Goal: Task Accomplishment & Management: Manage account settings

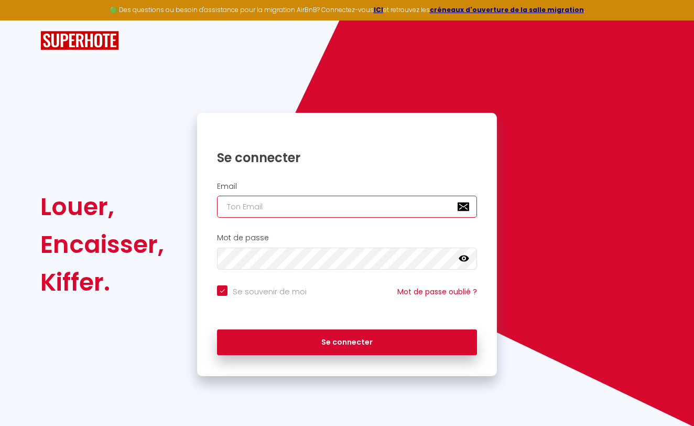
type input "Djaafar Djaafar"
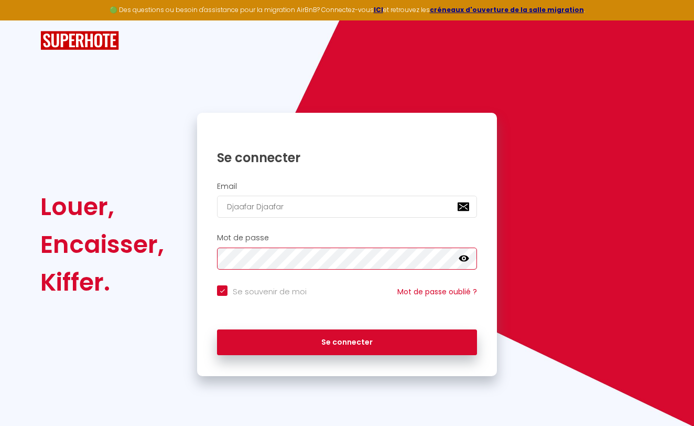
checkbox input "true"
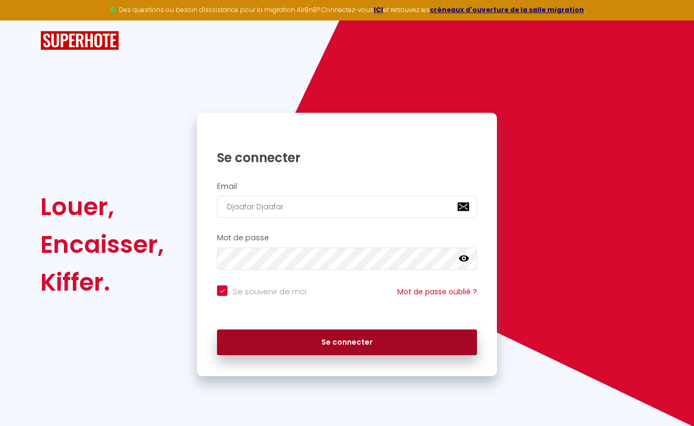
click at [334, 337] on button "Se connecter" at bounding box center [347, 342] width 260 height 26
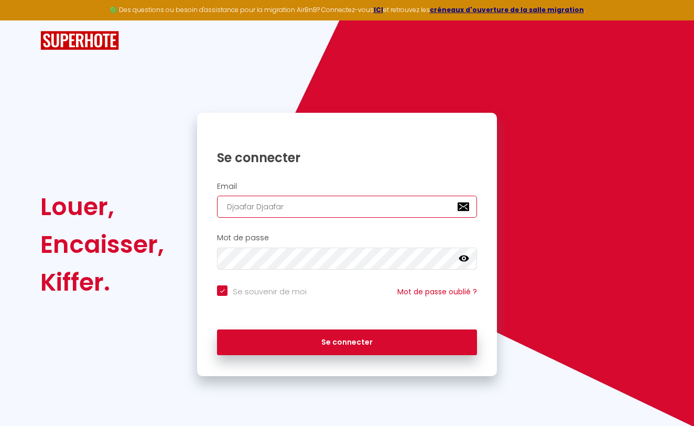
click at [273, 207] on input "Djaafar Djaafar" at bounding box center [347, 207] width 260 height 22
type input "k"
checkbox input "true"
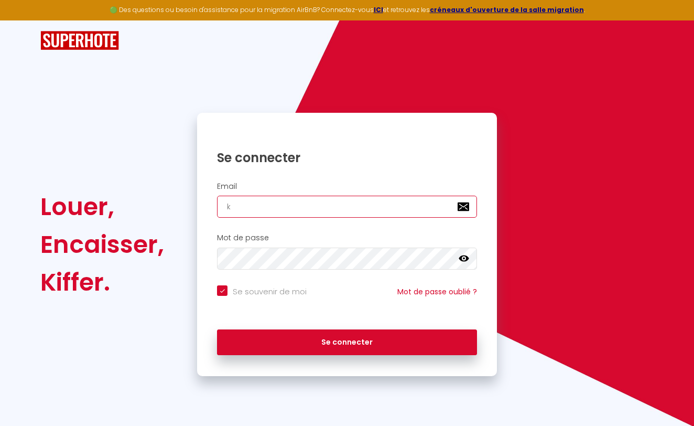
type input "kh"
checkbox input "true"
type input "khe"
checkbox input "true"
type input "khel"
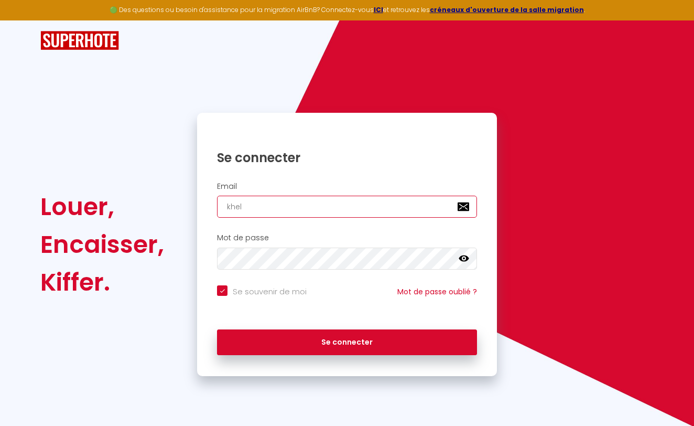
checkbox input "true"
type input "kheli"
checkbox input "true"
type input "khelif"
checkbox input "true"
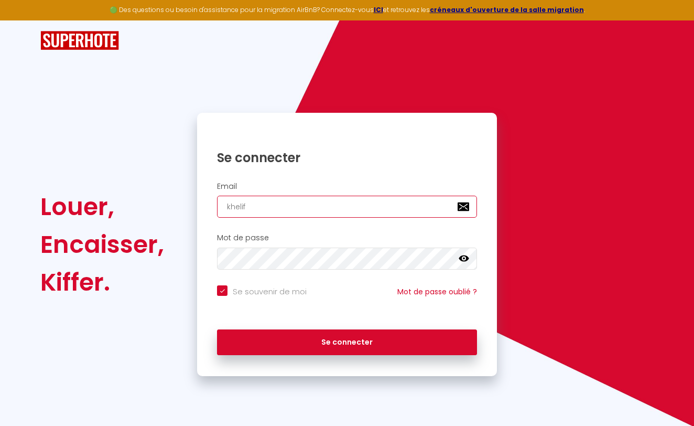
type input "khelifa"
checkbox input "true"
type input "khelifa."
checkbox input "true"
type input "khelifa.d"
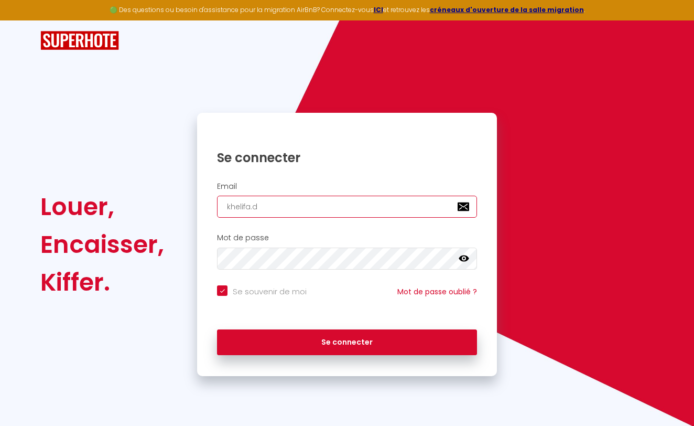
checkbox input "true"
type input "[DOMAIN_NAME]"
checkbox input "true"
type input "khelifa.dja"
checkbox input "true"
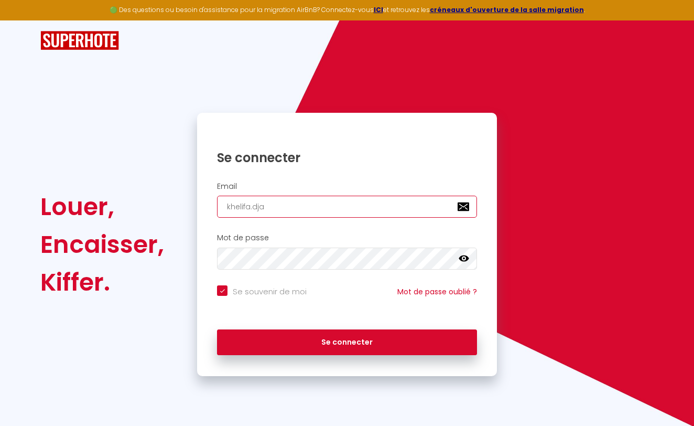
type input "khelifa.djaa"
checkbox input "true"
type input "khelifa.djaaf"
checkbox input "true"
type input "khelifa.djaafa"
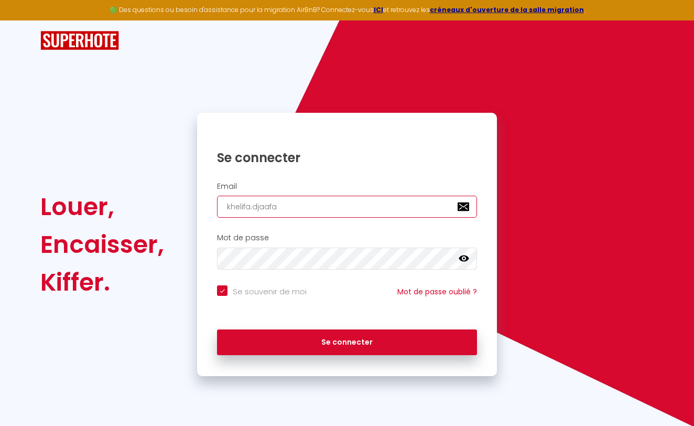
checkbox input "true"
type input "khelifa.djaafar"
checkbox input "true"
type input "khelifa.djaafar@"
checkbox input "true"
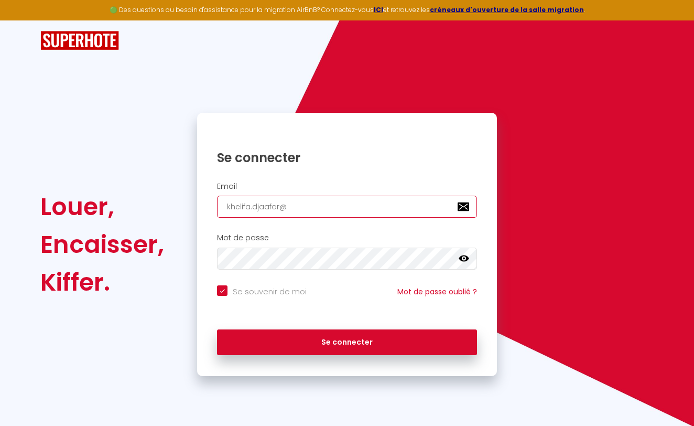
type input "khelifa.djaafar@g"
checkbox input "true"
type input "khelifa.djaafar@gm"
checkbox input "true"
type input "khelifa.djaafar@gma"
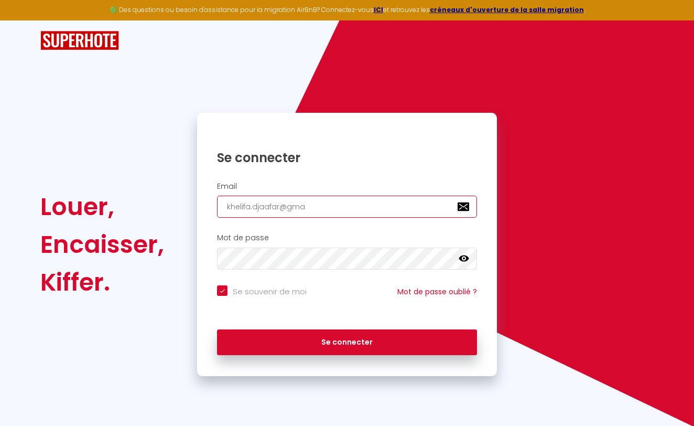
checkbox input "true"
type input "khelifa.djaafar@gmai"
checkbox input "true"
type input "[EMAIL_ADDRESS]"
checkbox input "true"
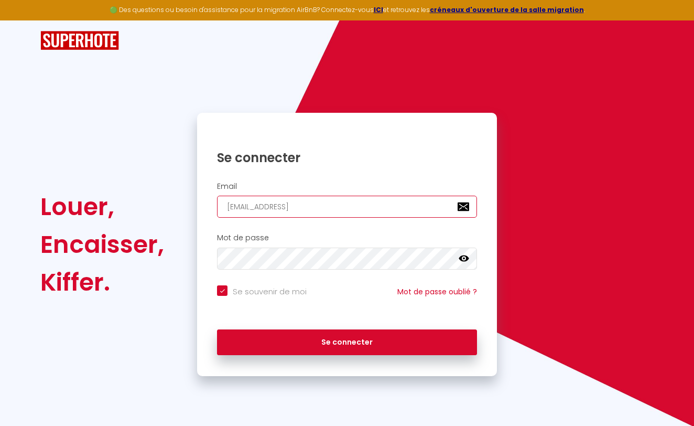
type input "[EMAIL_ADDRESS]."
checkbox input "true"
type input "khelifa.djaafar@gmail.c"
checkbox input "true"
type input "[EMAIL_ADDRESS][DOMAIN_NAME]"
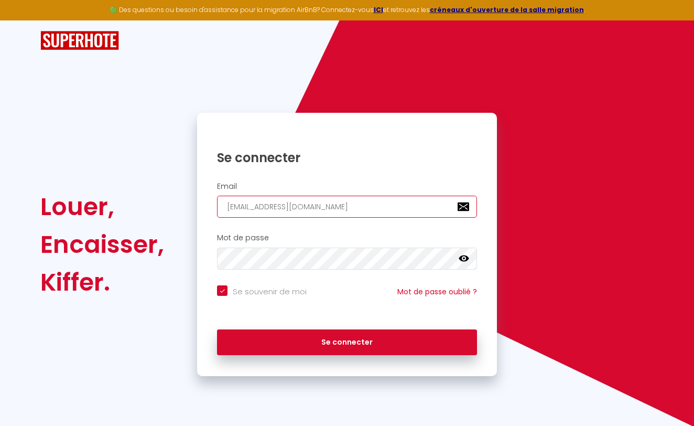
checkbox input "true"
type input "[EMAIL_ADDRESS][DOMAIN_NAME]"
checkbox input "true"
type input "[EMAIL_ADDRESS][DOMAIN_NAME]"
click at [347, 340] on button "Se connecter" at bounding box center [347, 342] width 260 height 26
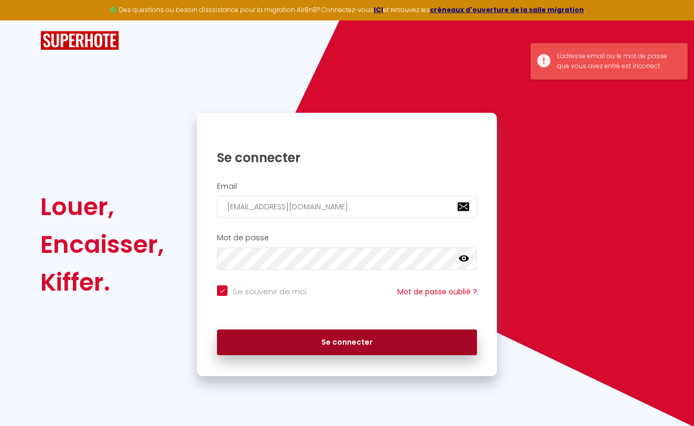
click at [318, 342] on button "Se connecter" at bounding box center [347, 342] width 260 height 26
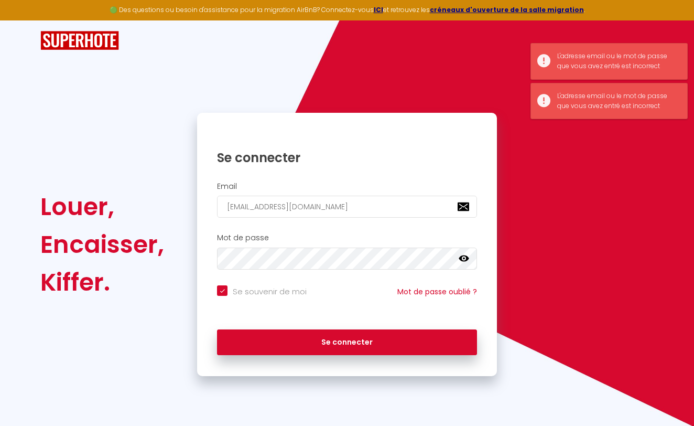
click at [463, 258] on icon at bounding box center [464, 258] width 10 height 6
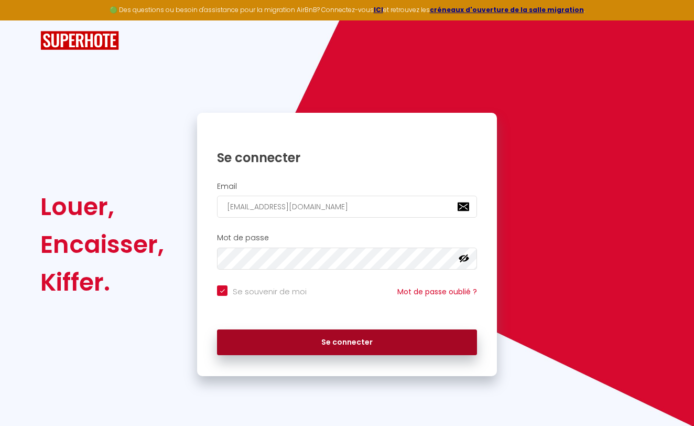
click at [330, 336] on button "Se connecter" at bounding box center [347, 342] width 260 height 26
checkbox input "true"
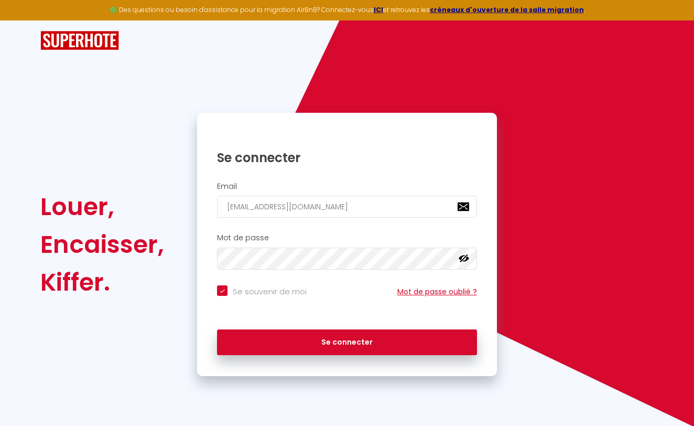
click at [425, 287] on link "Mot de passe oublié ?" at bounding box center [437, 291] width 80 height 10
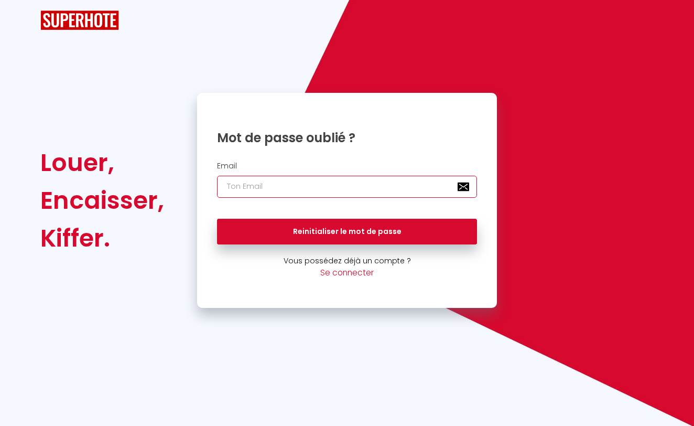
click at [262, 176] on input "email" at bounding box center [347, 187] width 260 height 22
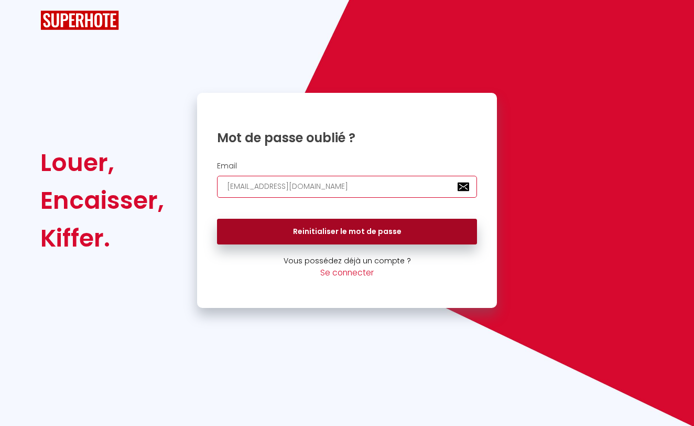
type input "[EMAIL_ADDRESS][DOMAIN_NAME]"
click at [333, 228] on button "Reinitialiser le mot de passe" at bounding box center [347, 232] width 260 height 26
